Goal: Task Accomplishment & Management: Complete application form

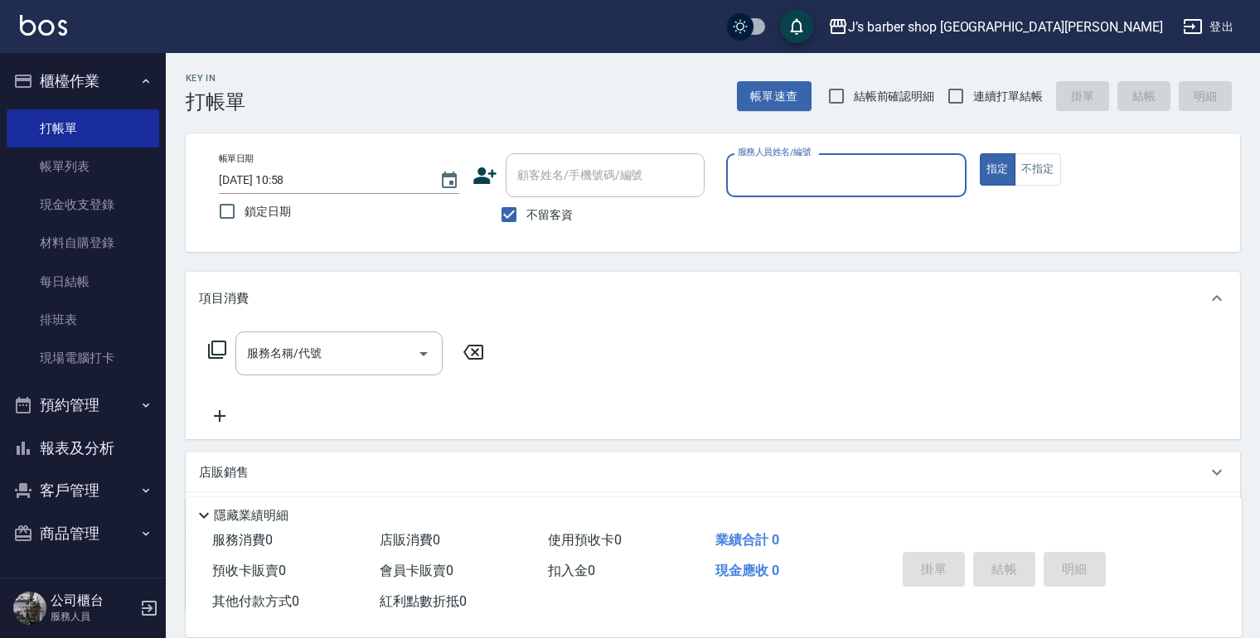
click at [560, 209] on span "不留客資" at bounding box center [549, 214] width 46 height 17
click at [526, 209] on input "不留客資" at bounding box center [509, 214] width 35 height 35
checkbox input "false"
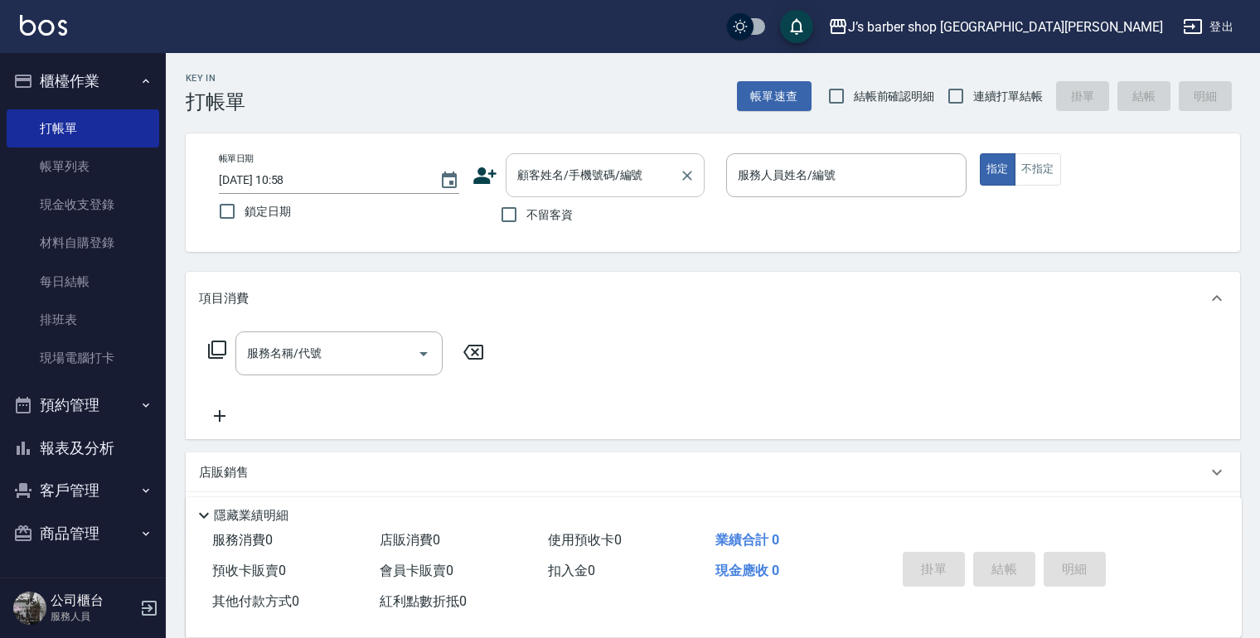
click at [579, 186] on input "顧客姓名/手機號碼/編號" at bounding box center [592, 175] width 159 height 29
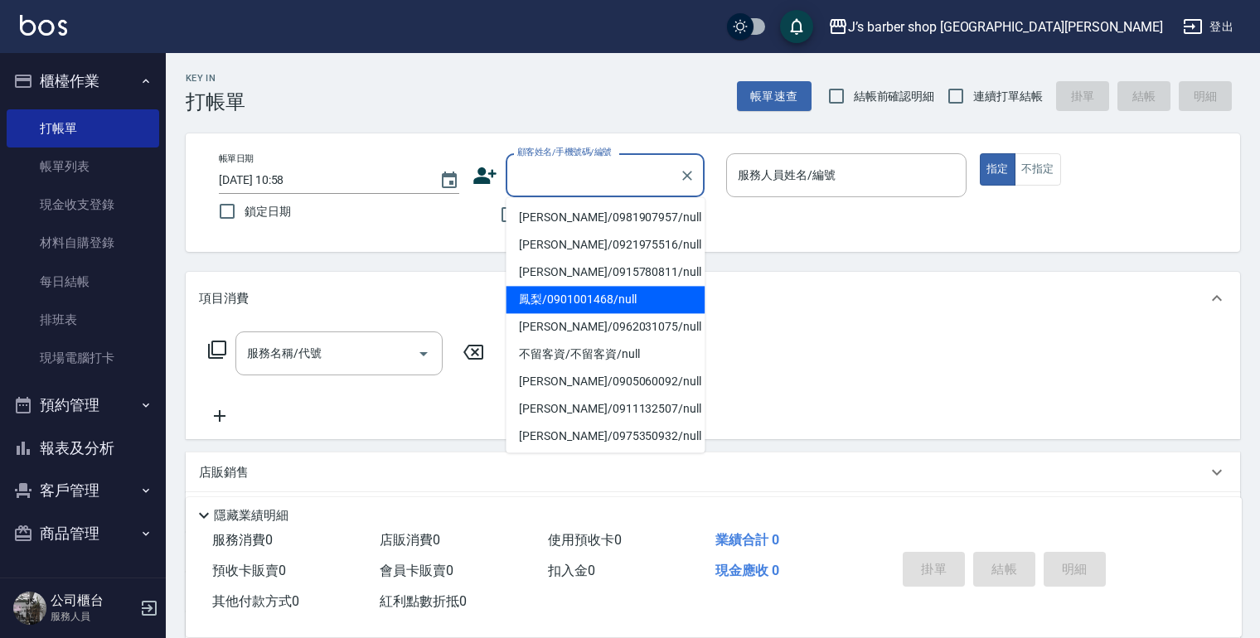
drag, startPoint x: 545, startPoint y: 310, endPoint x: 547, endPoint y: 318, distance: 8.5
click at [547, 312] on li "鳳梨/0901001468/null" at bounding box center [605, 299] width 199 height 27
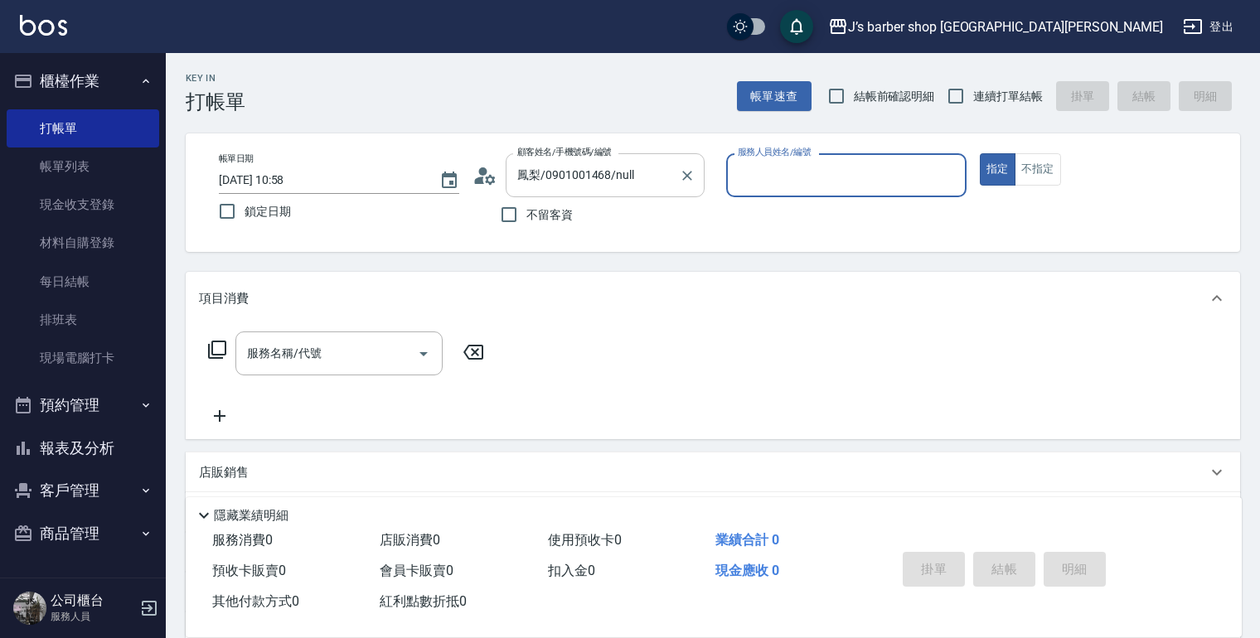
click at [613, 186] on input "鳳梨/0901001468/null" at bounding box center [592, 175] width 159 height 29
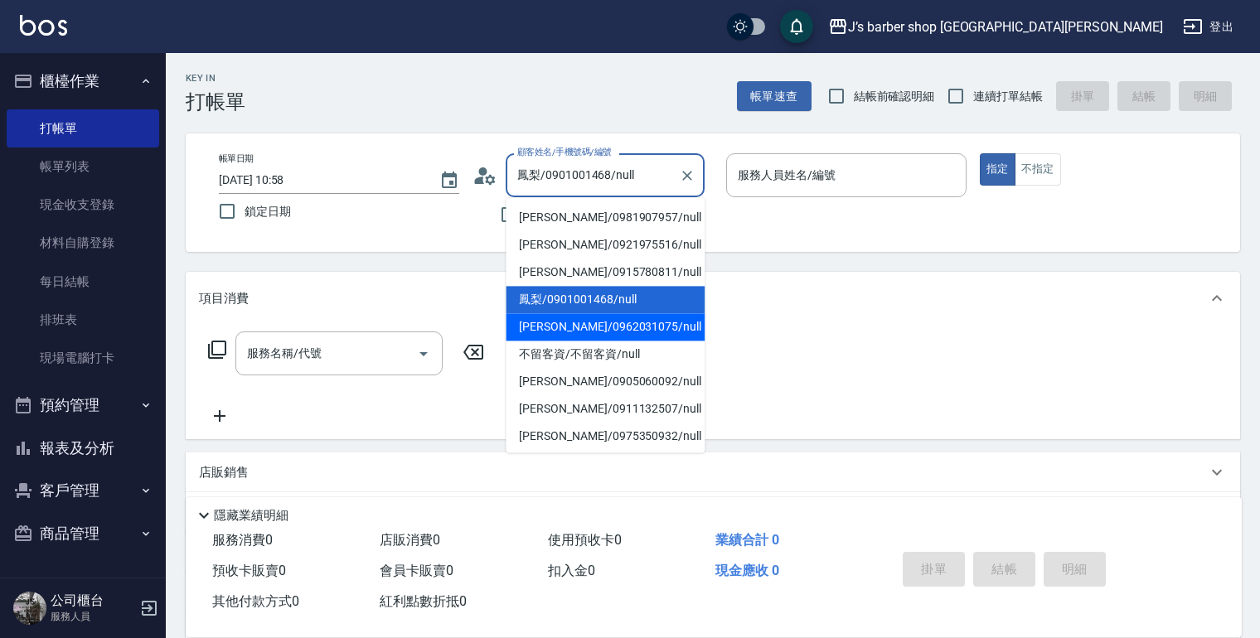
click at [581, 319] on li "[PERSON_NAME]/0962031075/null" at bounding box center [605, 326] width 199 height 27
type input "[PERSON_NAME]/0962031075/null"
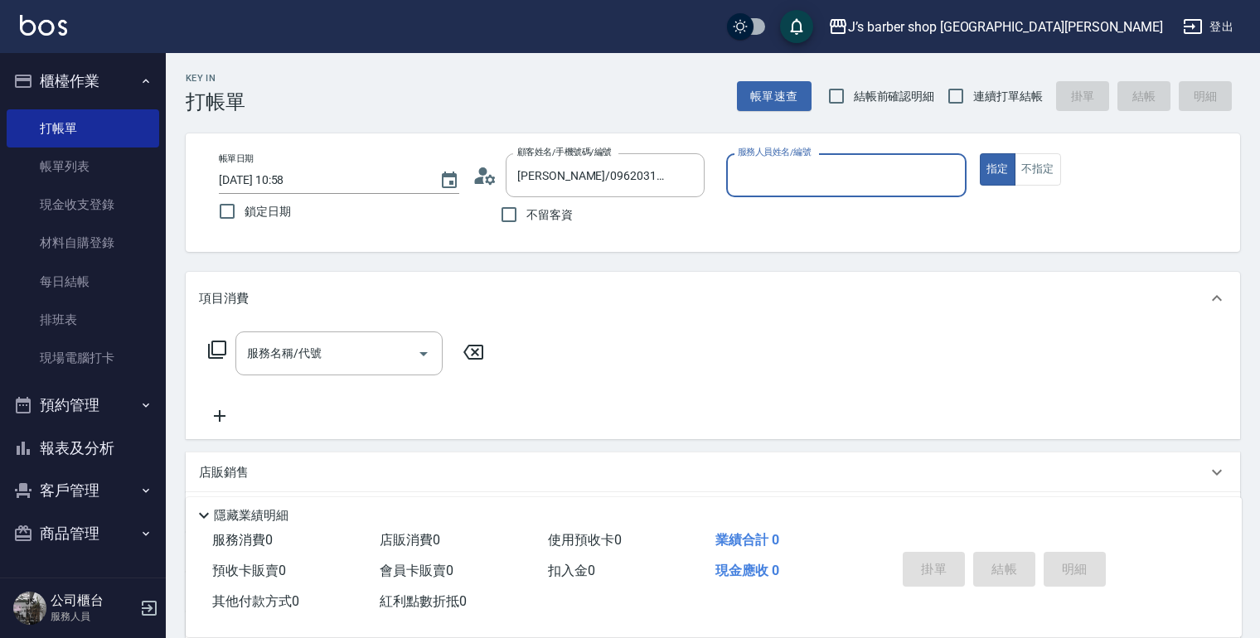
click at [866, 191] on div "服務人員姓名/編號" at bounding box center [846, 175] width 240 height 44
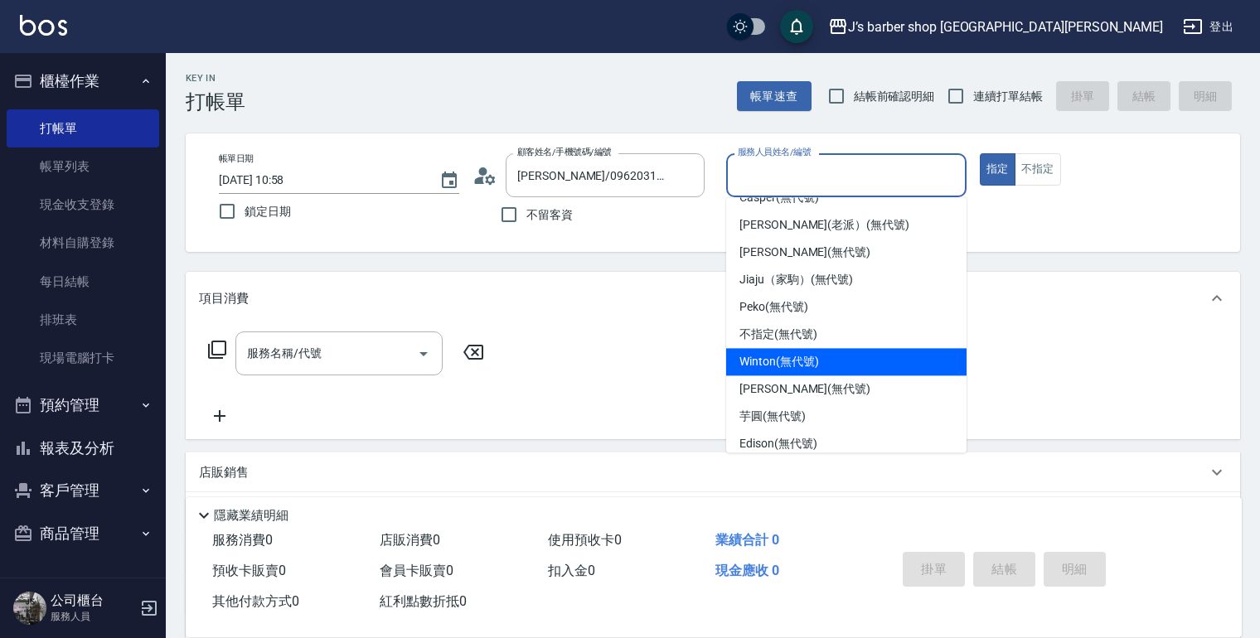
scroll to position [31, 0]
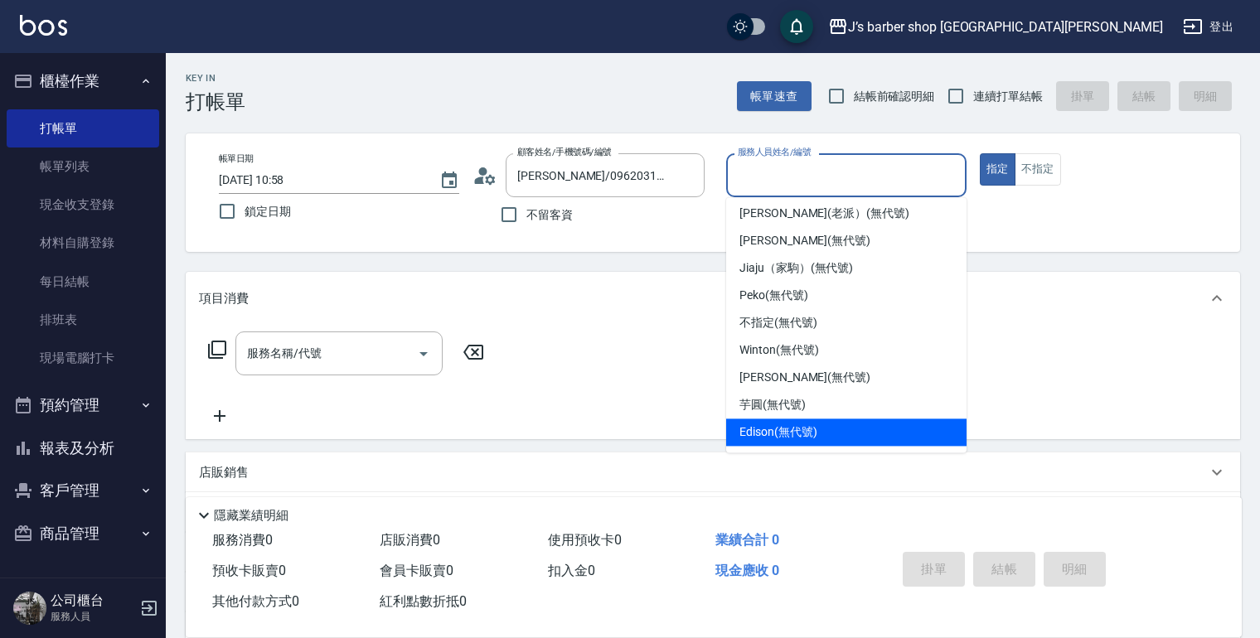
drag, startPoint x: 782, startPoint y: 432, endPoint x: 742, endPoint y: 429, distance: 39.9
click at [781, 433] on span "Edison (無代號)" at bounding box center [777, 432] width 77 height 17
type input "Edison(無代號)"
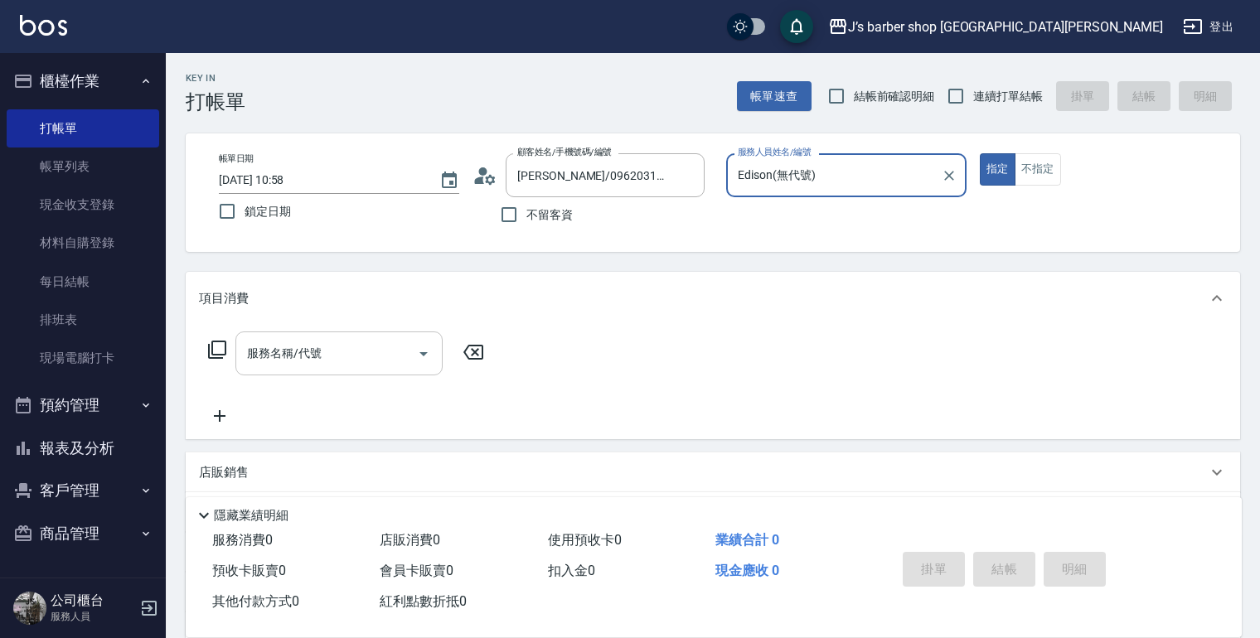
click at [356, 373] on div "服務名稱/代號" at bounding box center [338, 354] width 207 height 44
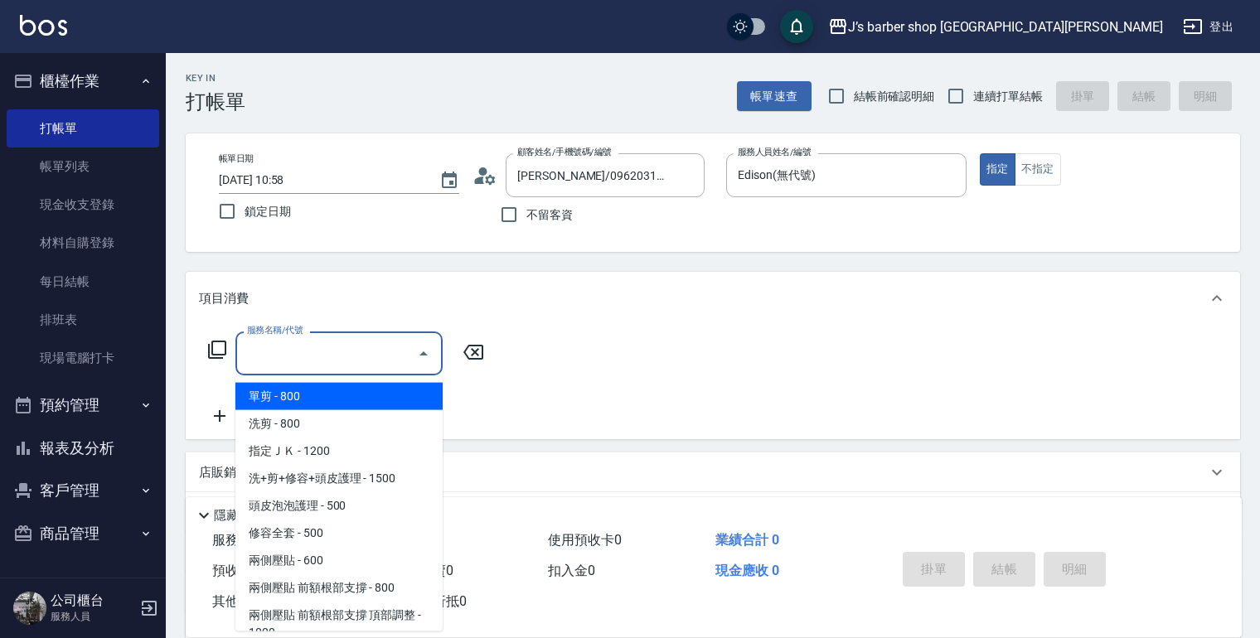
click at [359, 369] on div "服務名稱/代號" at bounding box center [338, 354] width 207 height 44
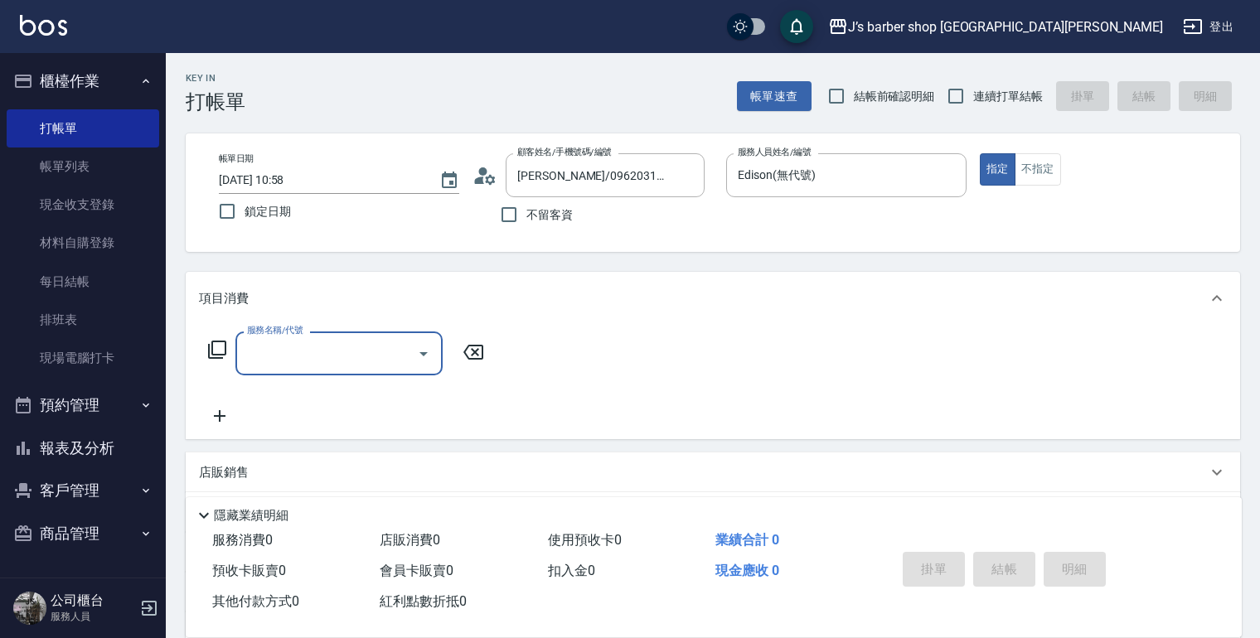
click at [372, 368] on input "服務名稱/代號" at bounding box center [326, 353] width 167 height 29
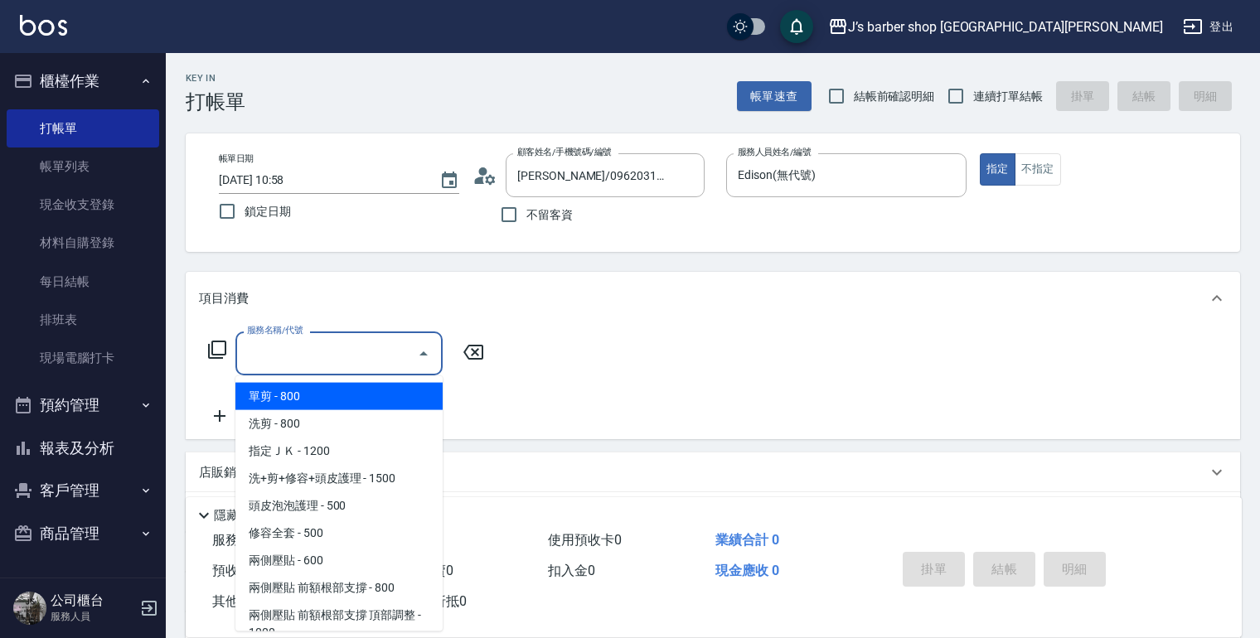
click at [348, 412] on span "洗剪 - 800" at bounding box center [338, 423] width 207 height 27
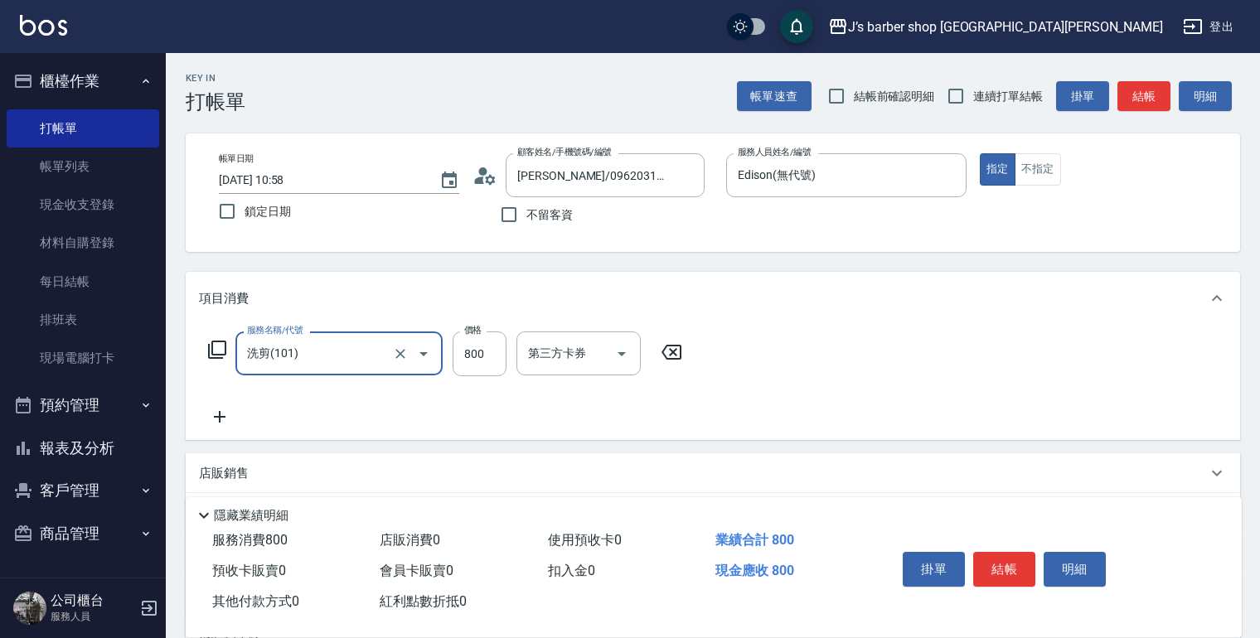
type input "洗剪(101)"
click at [453, 363] on input "800" at bounding box center [480, 354] width 54 height 45
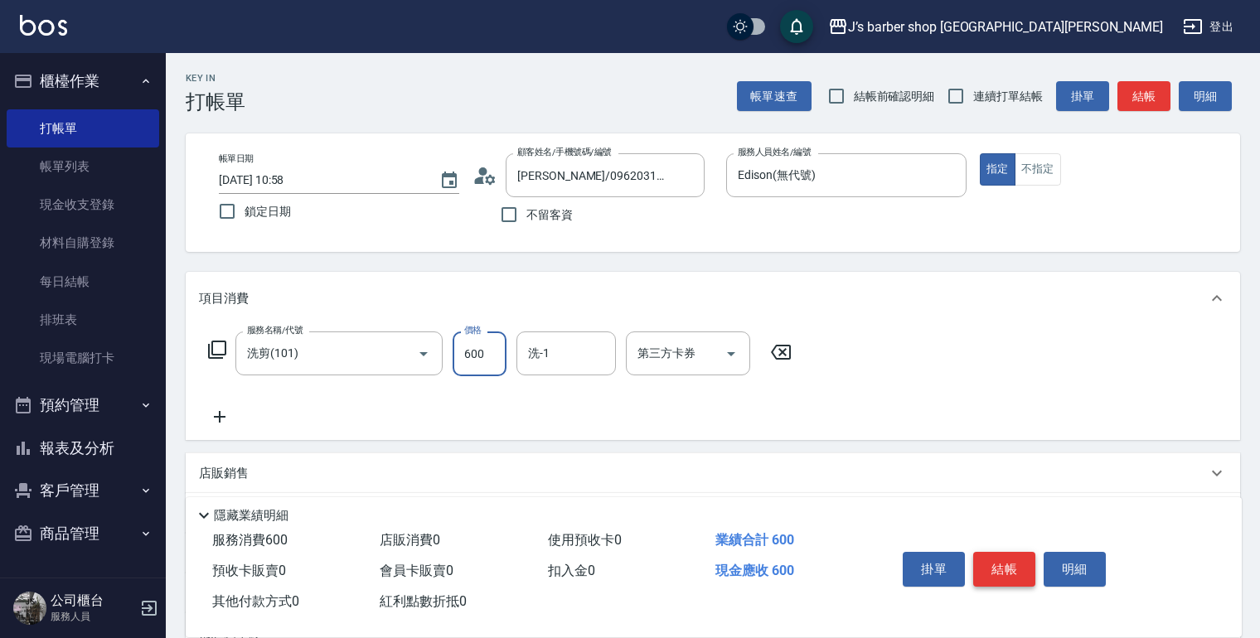
type input "600"
click at [1021, 560] on button "結帳" at bounding box center [1004, 569] width 62 height 35
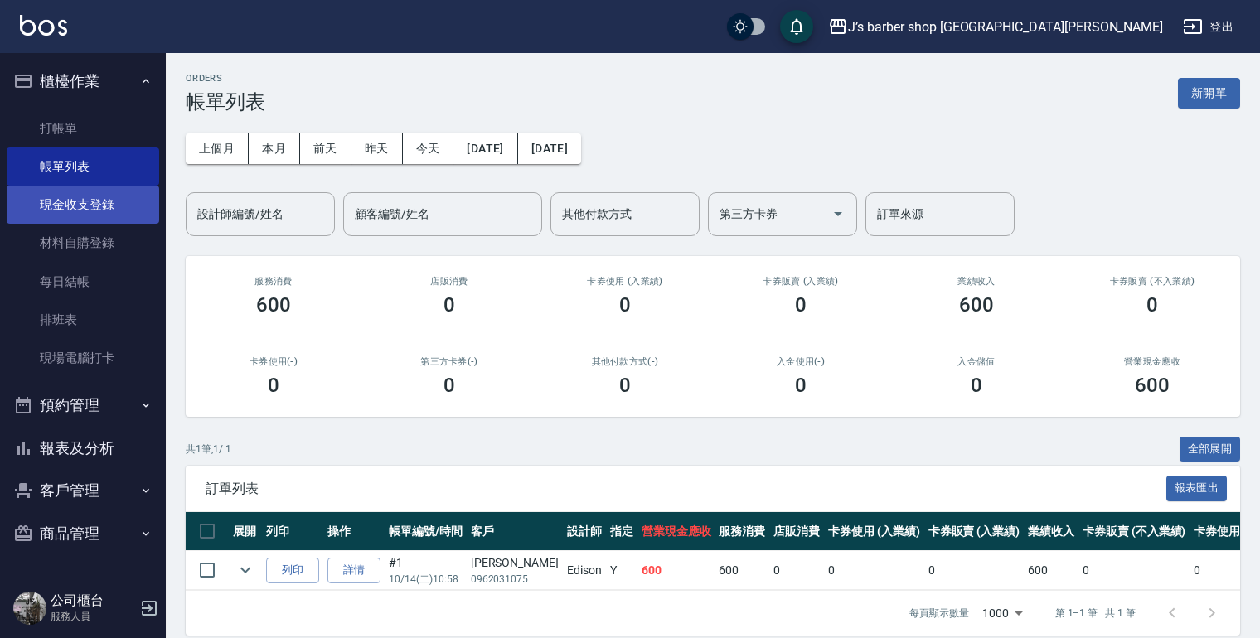
click at [130, 196] on link "現金收支登錄" at bounding box center [83, 205] width 153 height 38
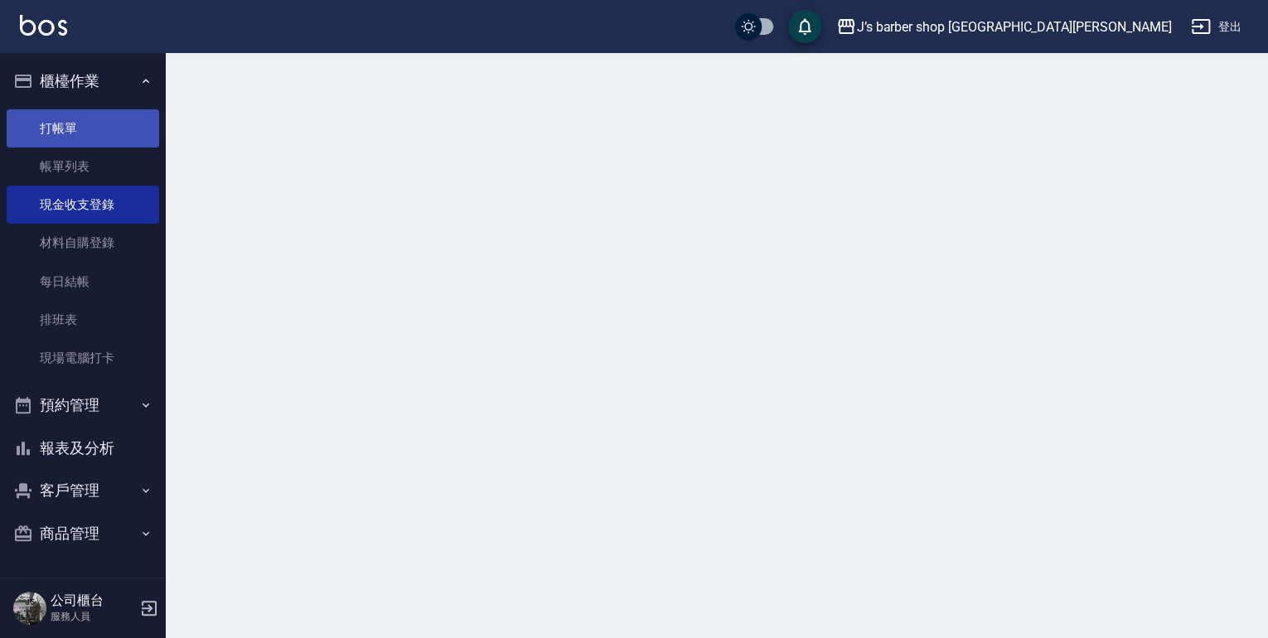
click at [136, 130] on link "打帳單" at bounding box center [83, 128] width 153 height 38
